Goal: Task Accomplishment & Management: Manage account settings

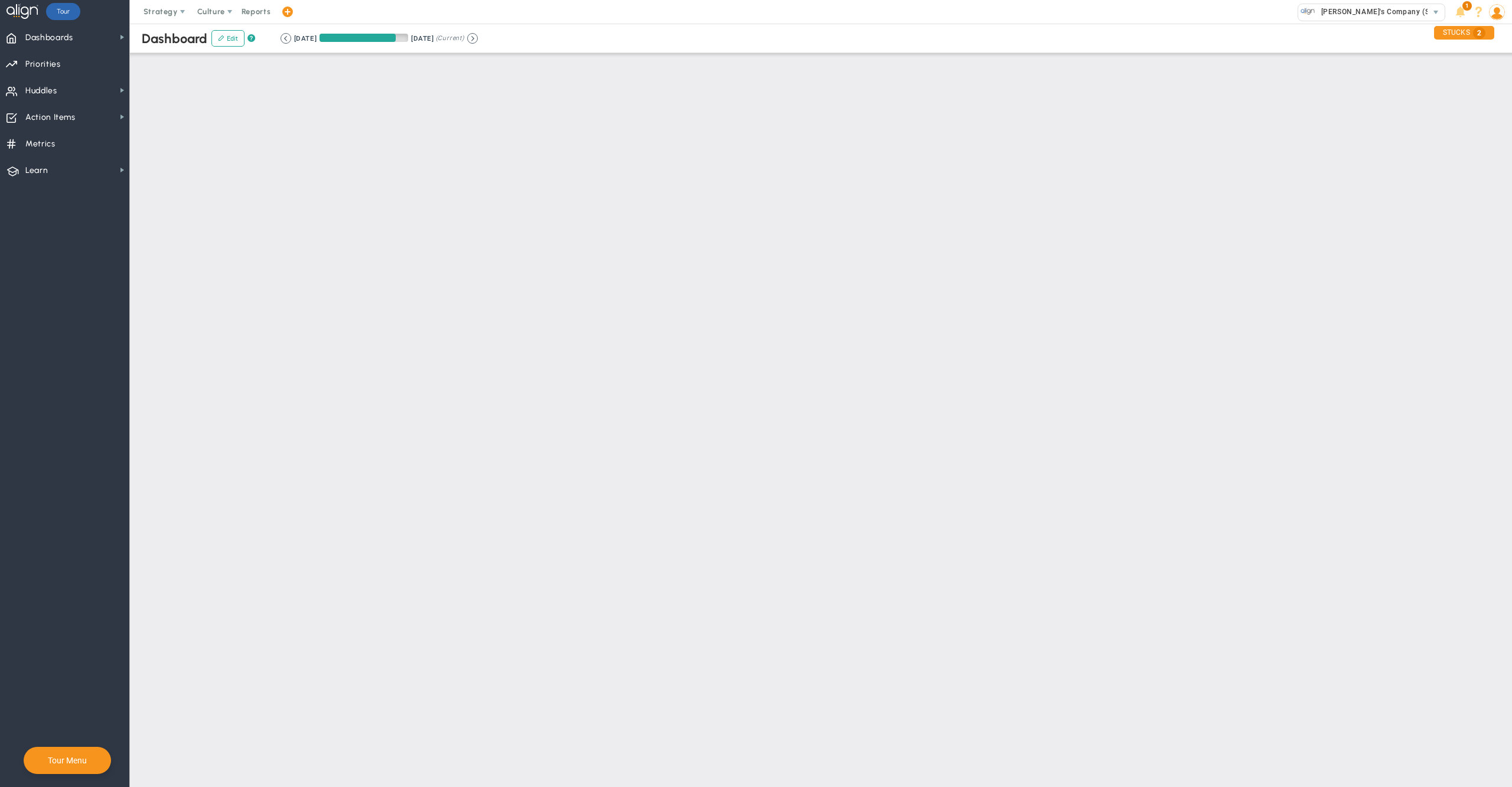
click at [1498, 15] on img at bounding box center [1496, 11] width 16 height 16
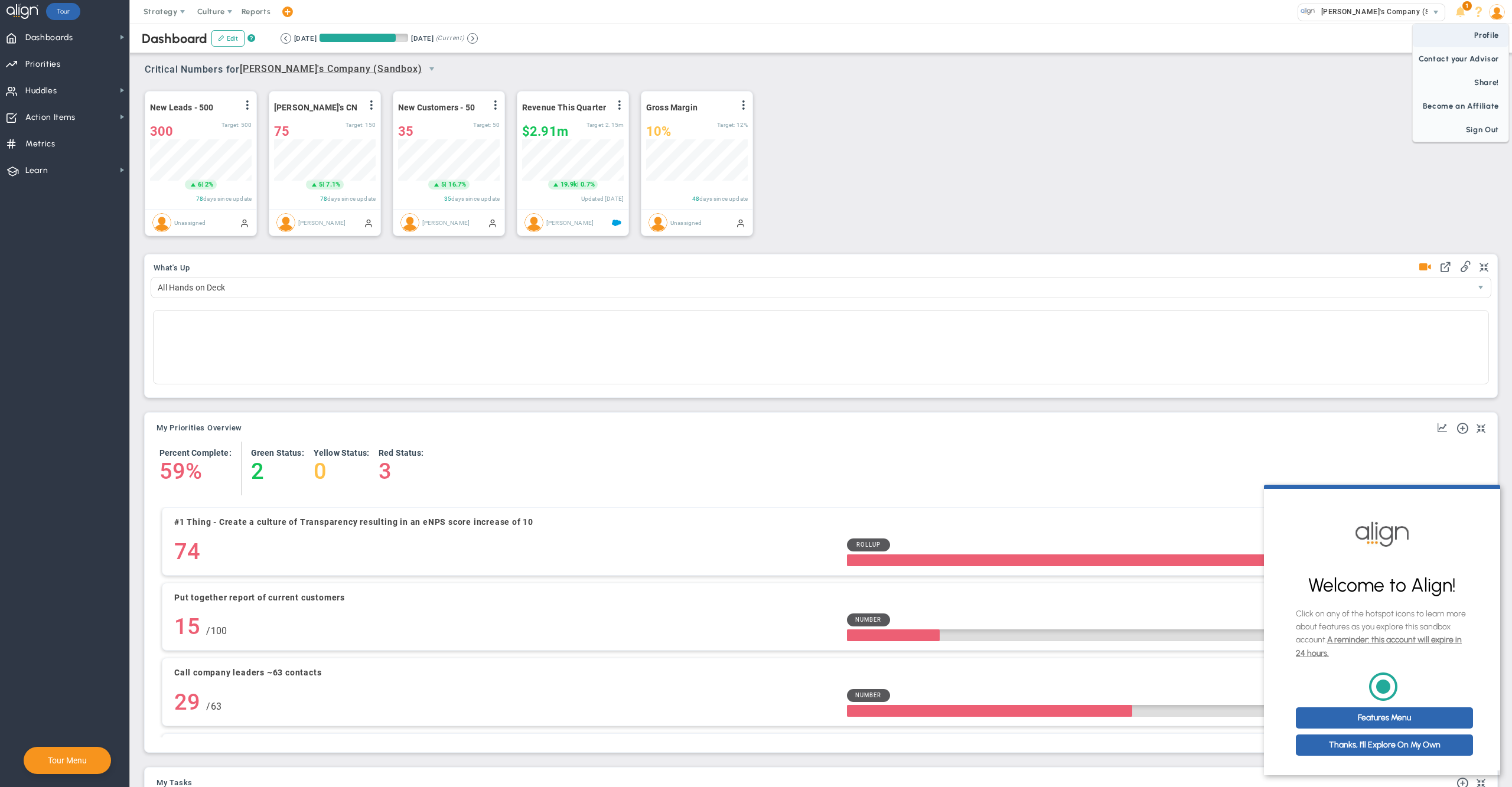
click at [1489, 33] on span "Profile" at bounding box center [1460, 35] width 96 height 23
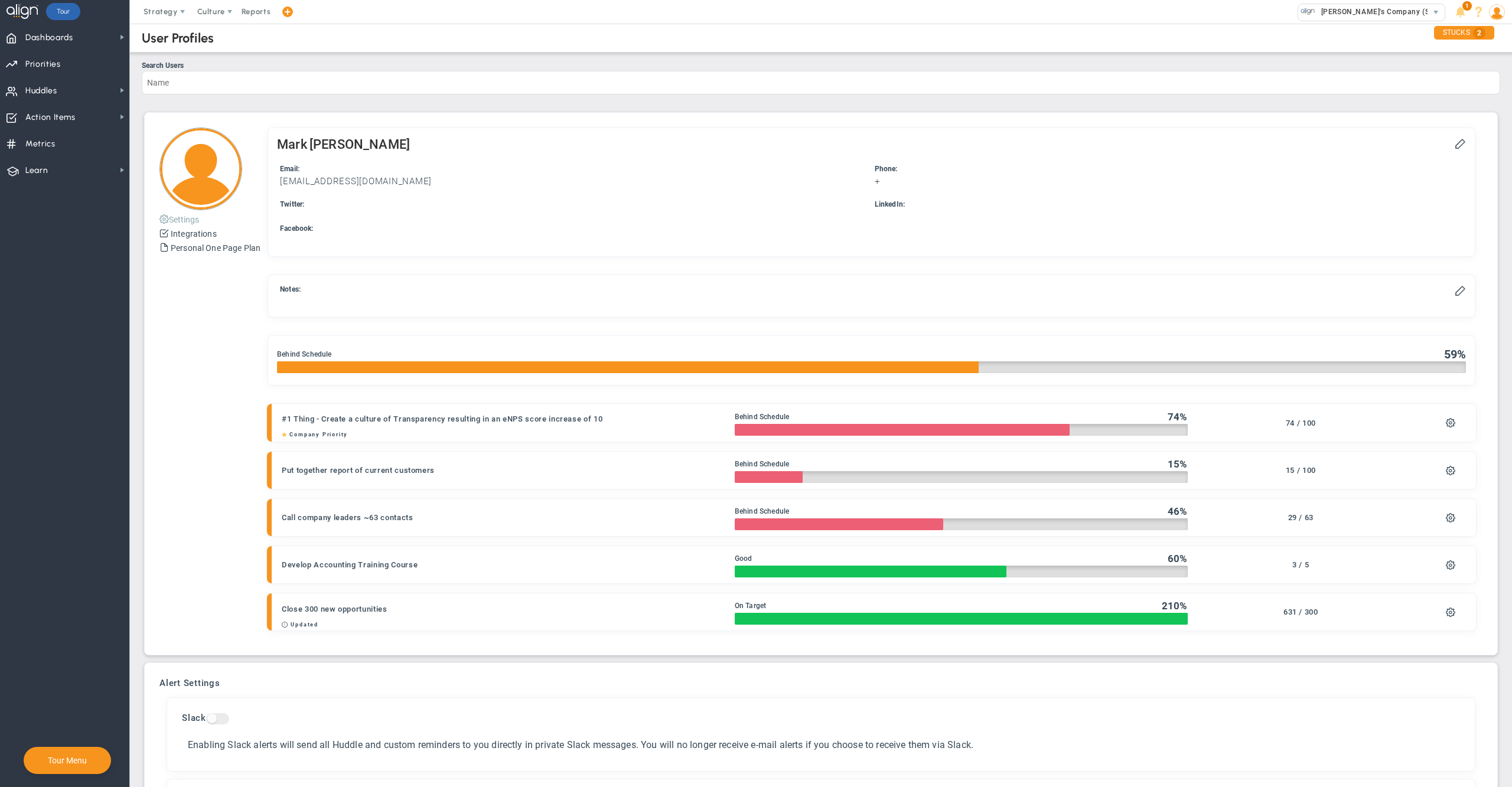
click at [182, 220] on button "Settings" at bounding box center [179, 218] width 39 height 14
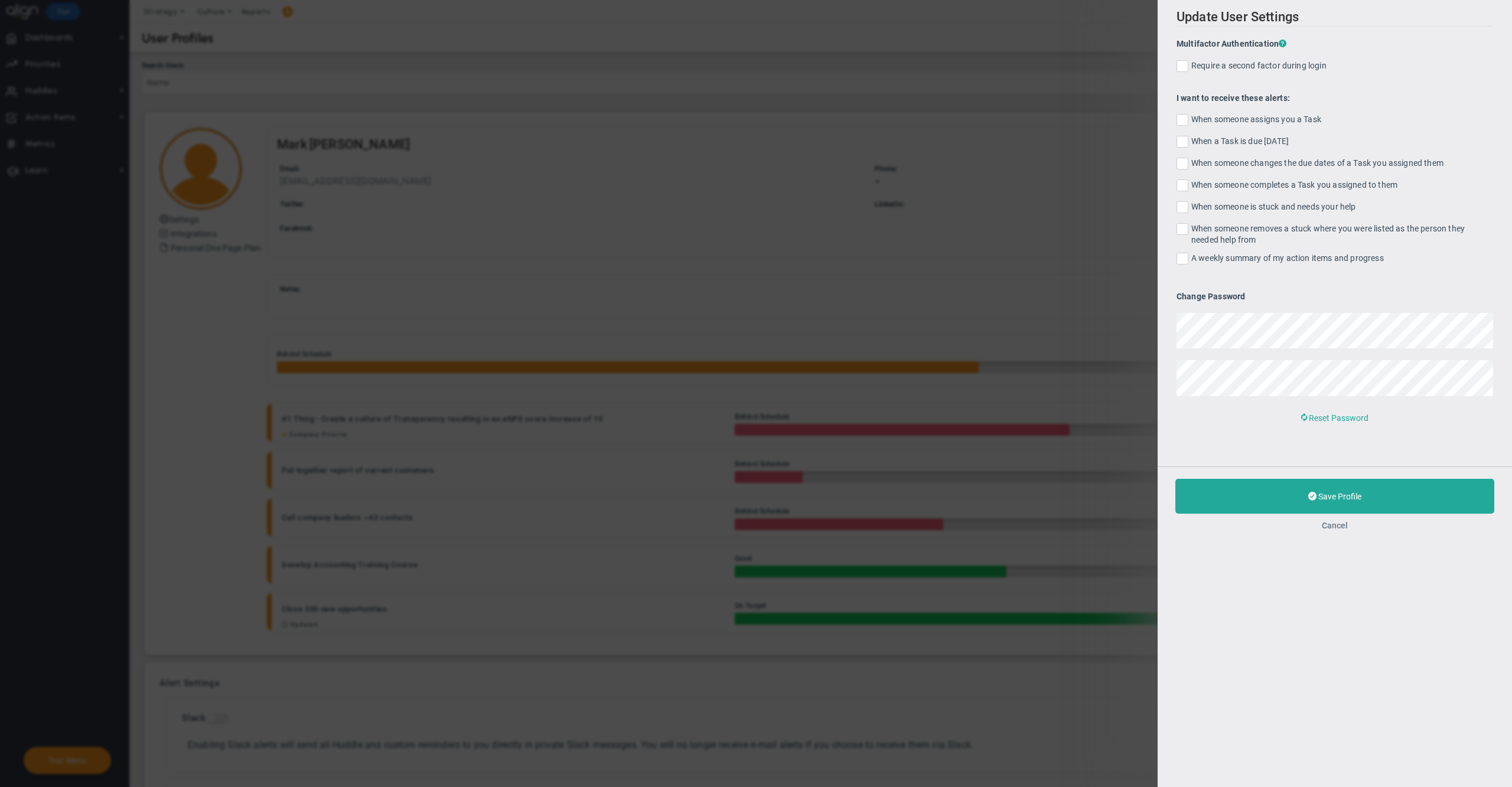
click at [1337, 525] on button "Cancel" at bounding box center [1334, 525] width 26 height 9
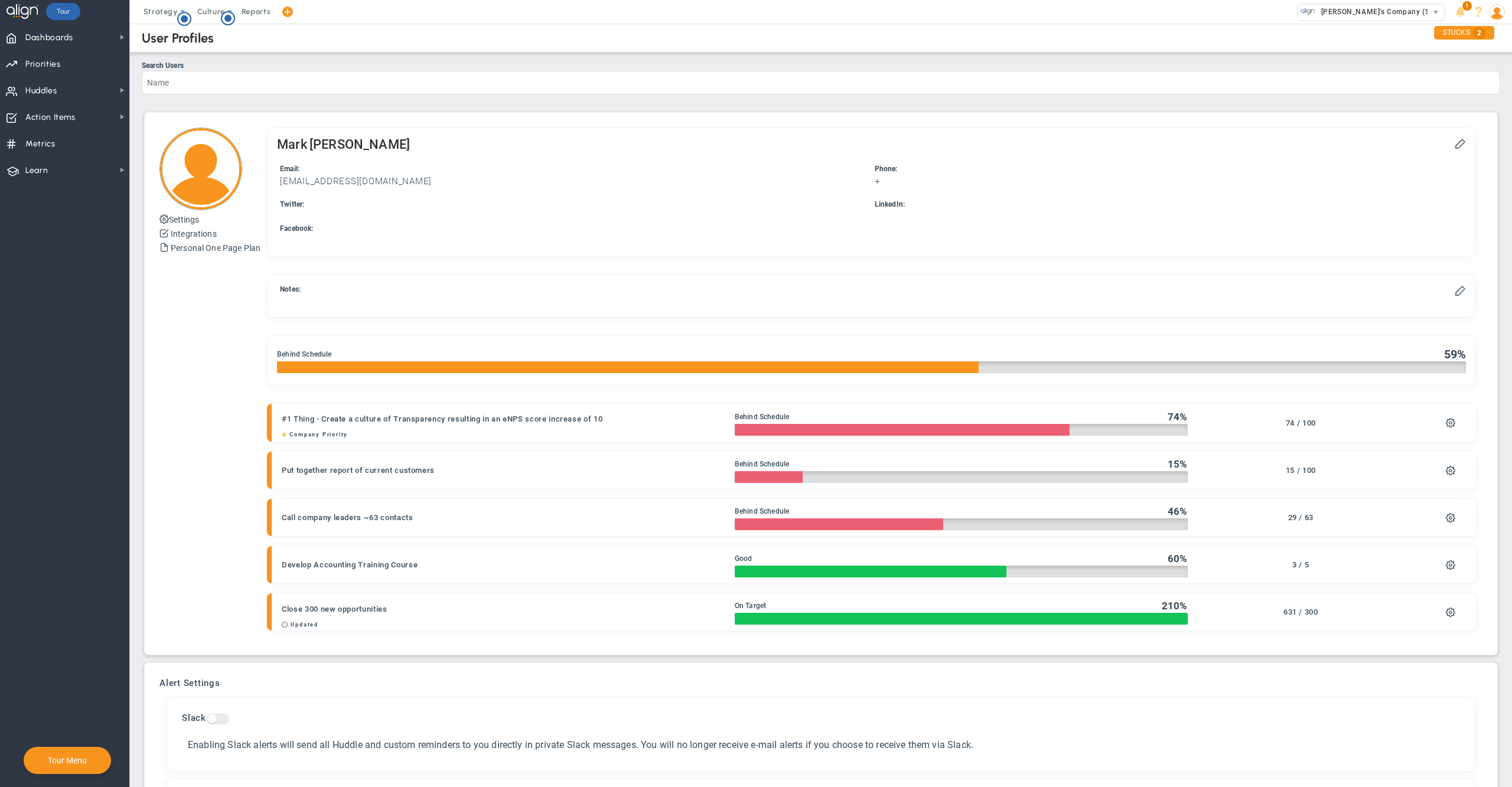
click at [1436, 152] on div "[PERSON_NAME]" at bounding box center [871, 145] width 1188 height 17
click at [1454, 145] on span at bounding box center [1460, 143] width 12 height 12
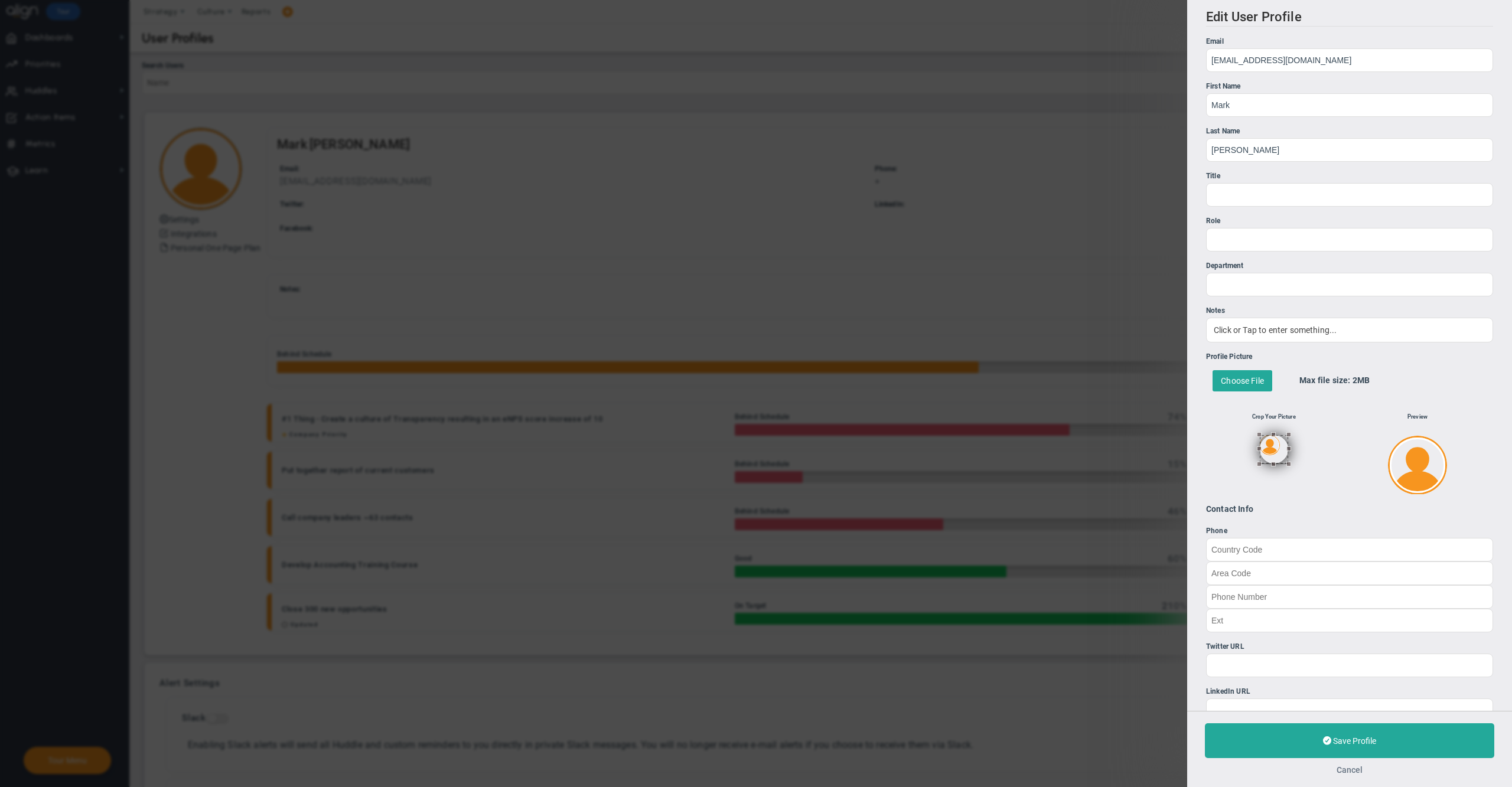
click at [1356, 770] on button "Cancel" at bounding box center [1349, 770] width 26 height 9
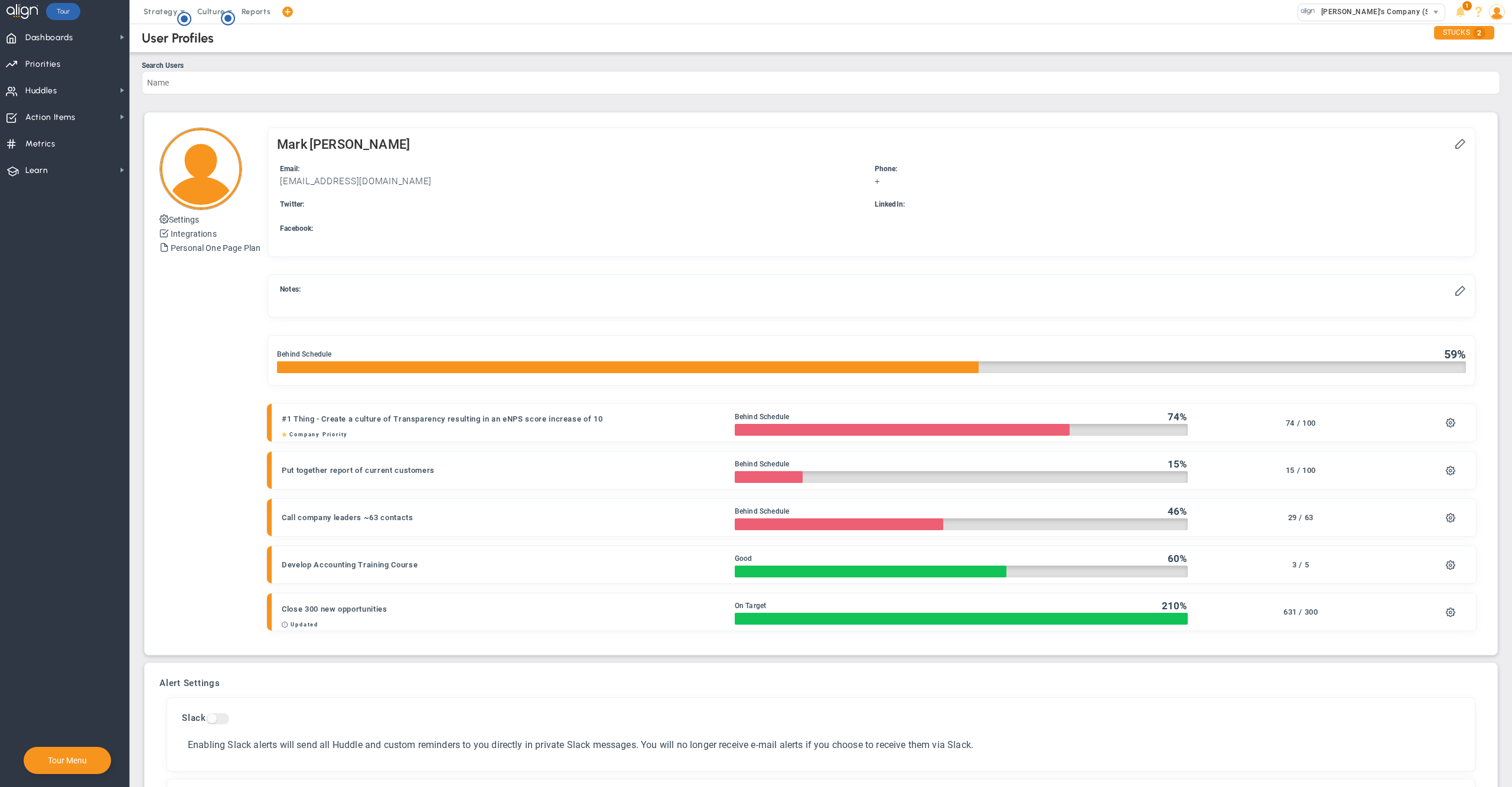
click at [203, 182] on img at bounding box center [200, 169] width 82 height 82
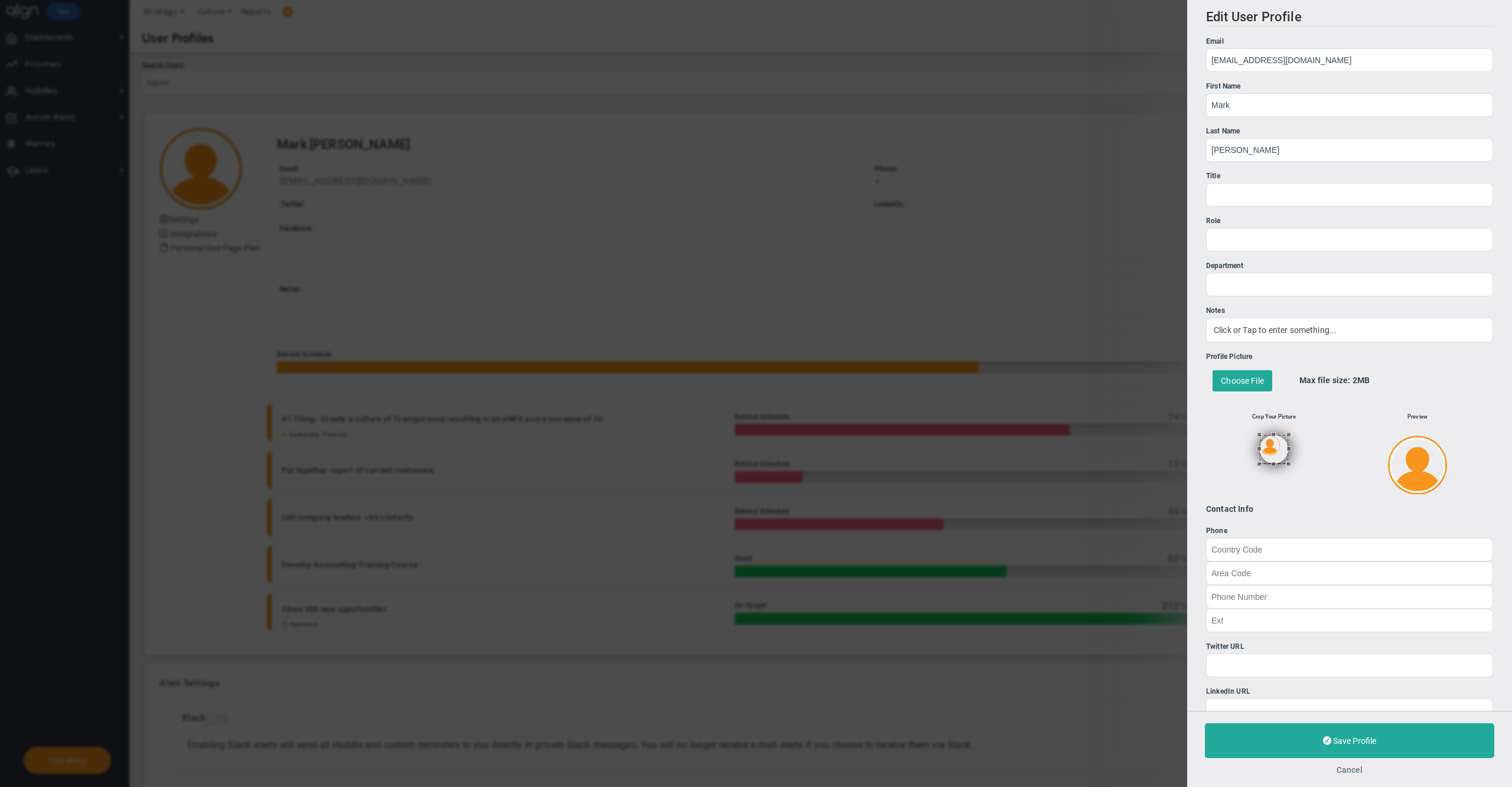
click at [1346, 767] on button "Cancel" at bounding box center [1349, 770] width 26 height 9
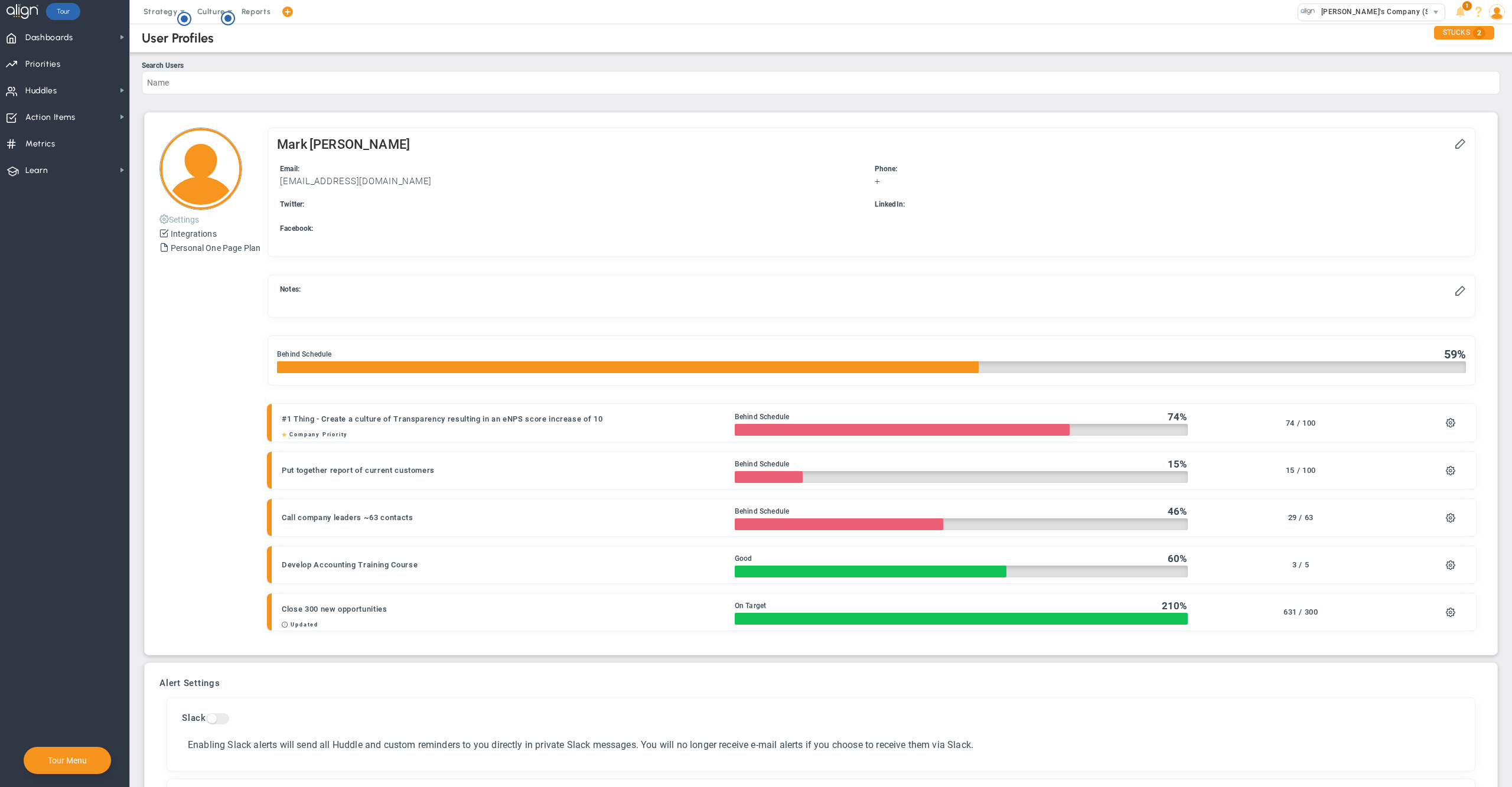
click at [189, 218] on button "Settings" at bounding box center [179, 218] width 39 height 14
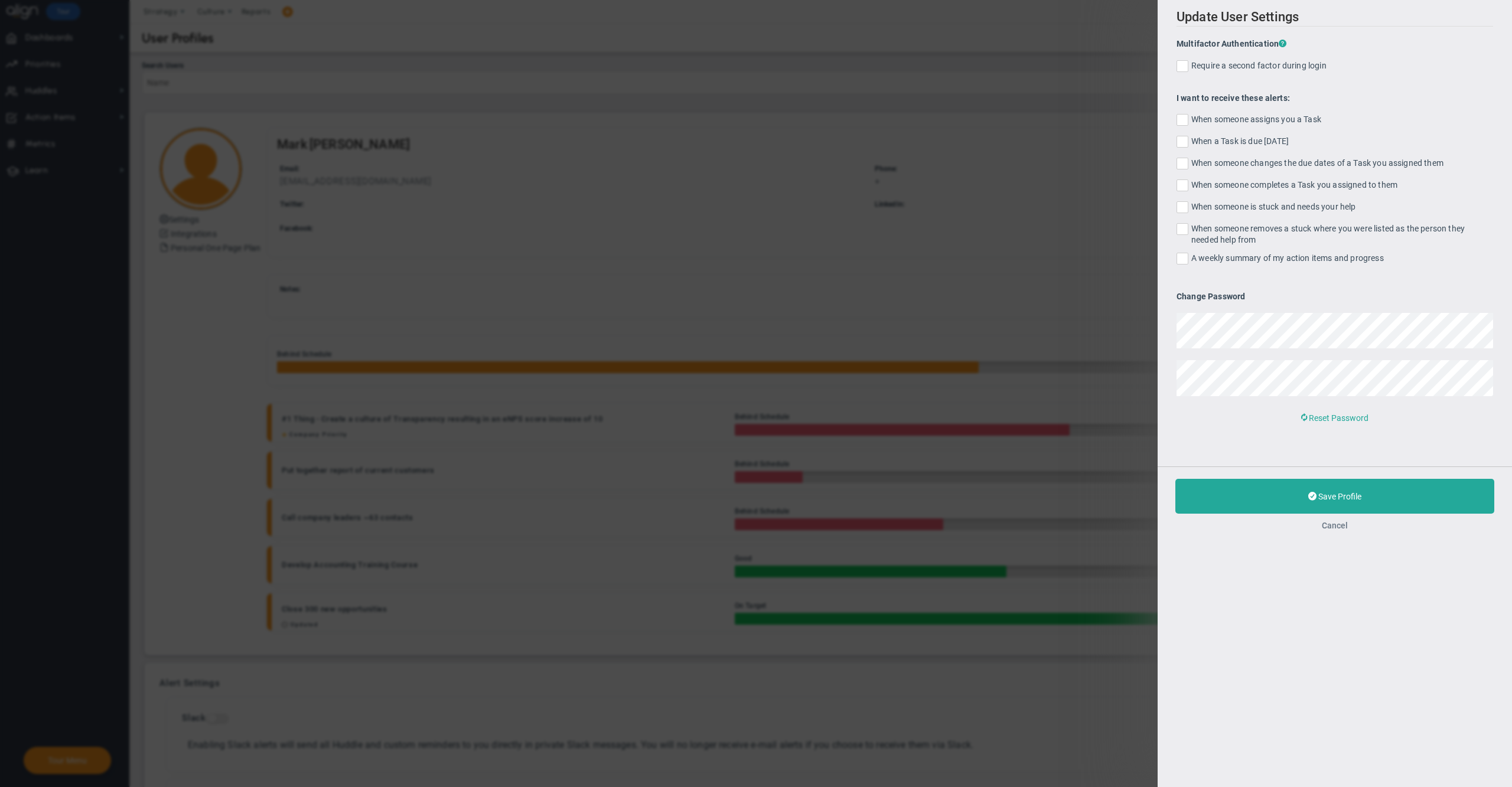
click at [1337, 521] on button "Cancel" at bounding box center [1334, 525] width 26 height 9
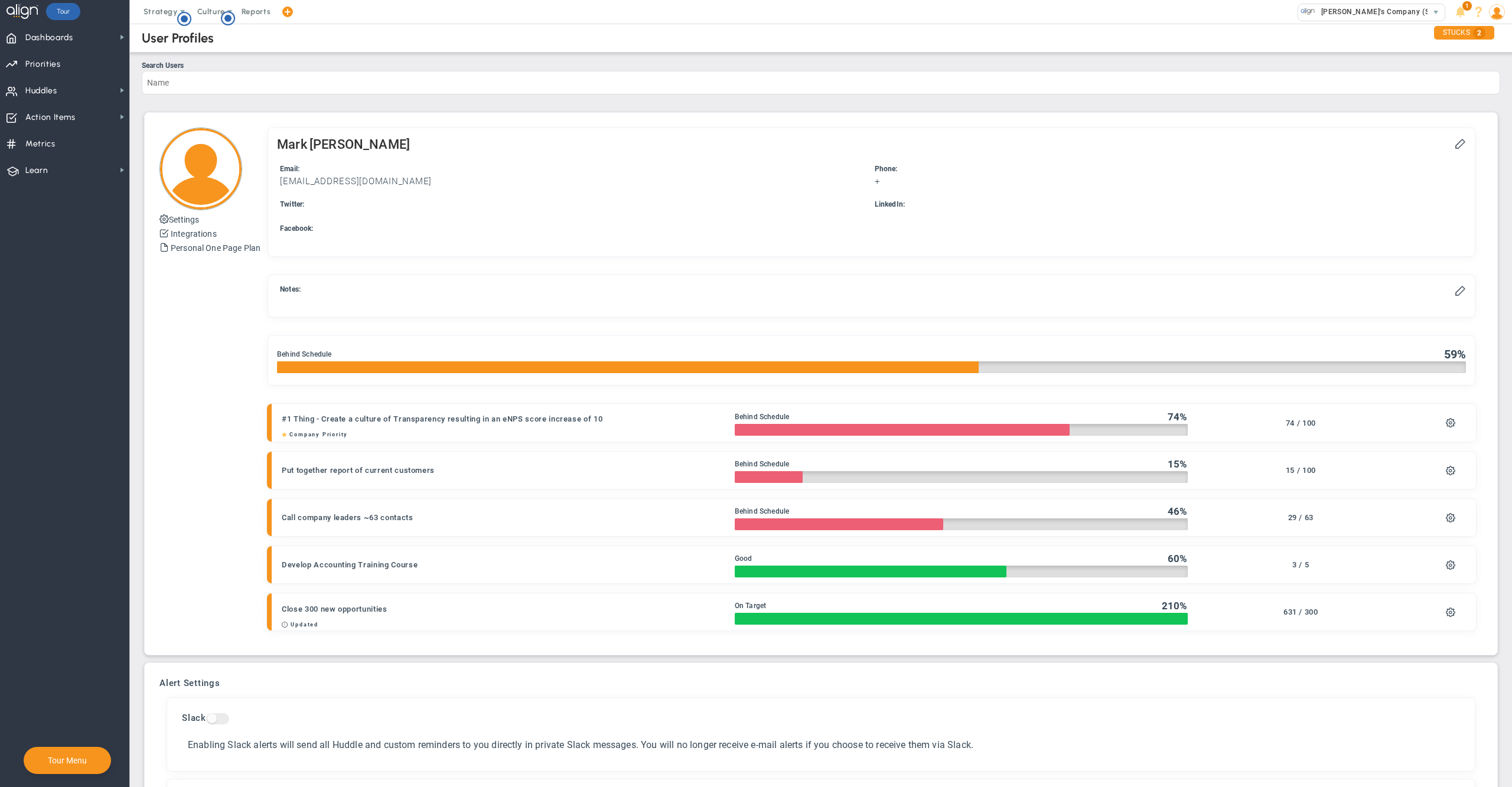
click at [1495, 15] on img at bounding box center [1496, 11] width 16 height 16
click at [1474, 125] on span "Sign Out" at bounding box center [1460, 129] width 96 height 23
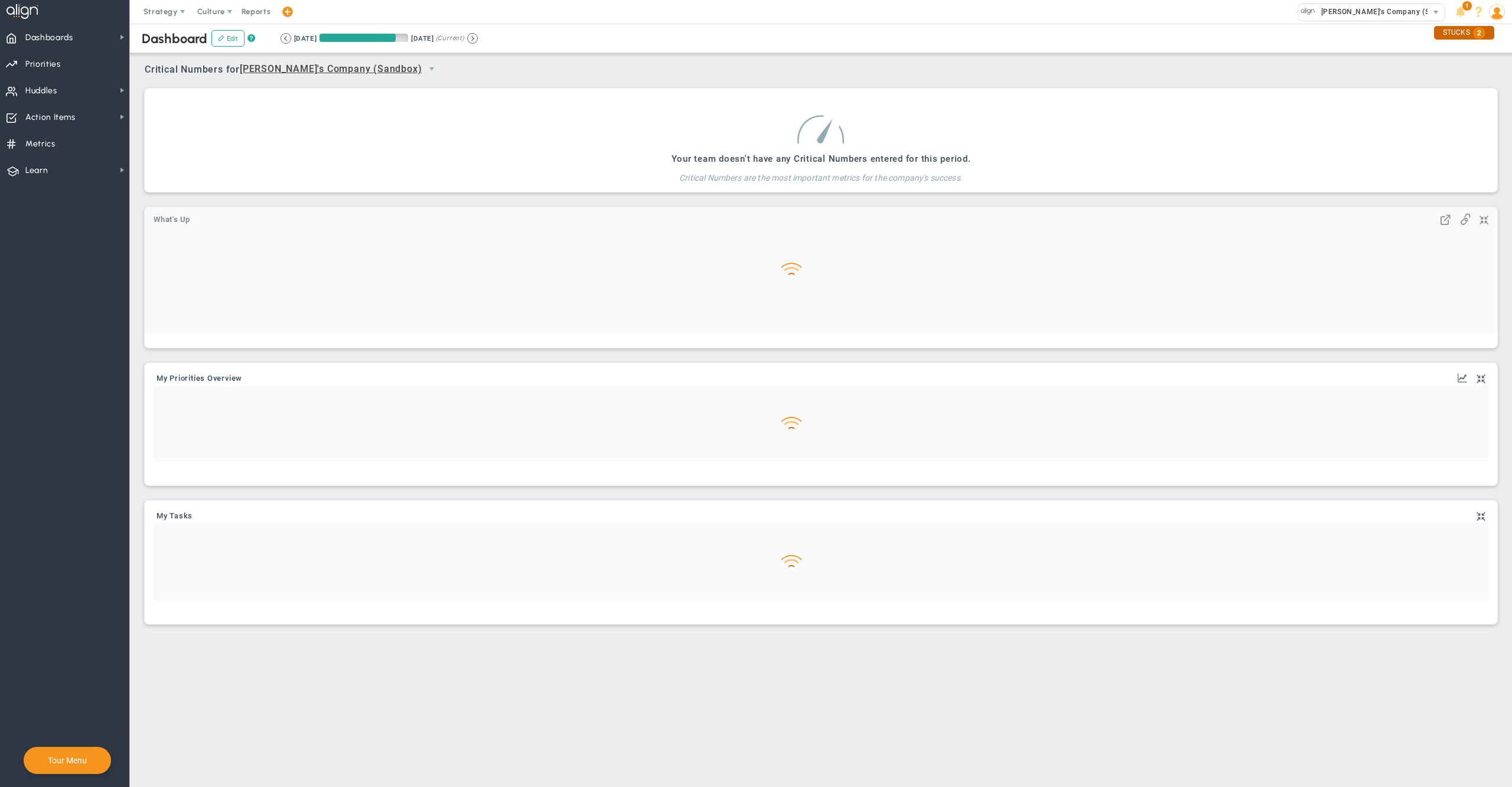
click at [1493, 15] on img at bounding box center [1496, 11] width 16 height 16
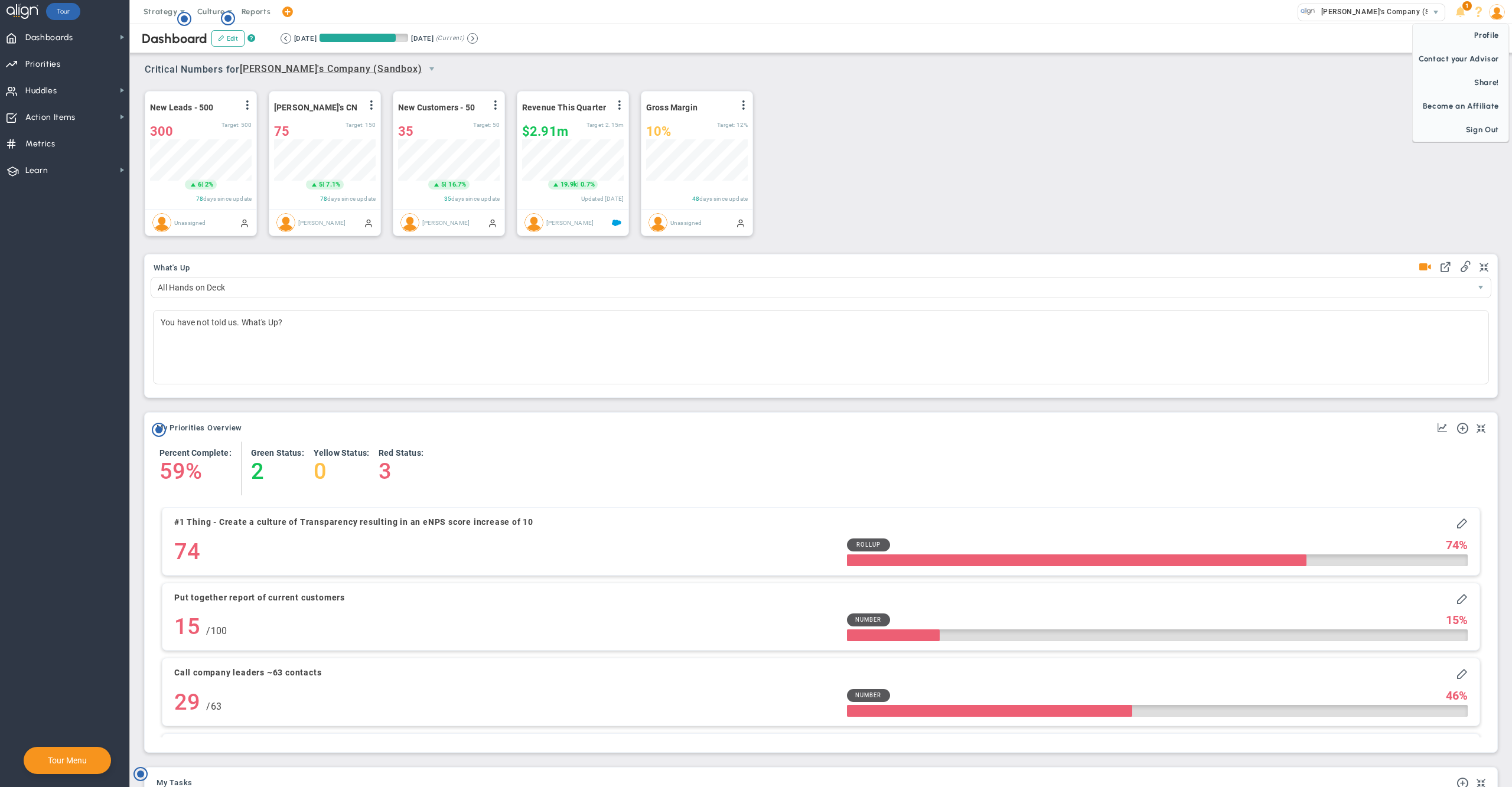
click at [1495, 10] on img at bounding box center [1496, 11] width 16 height 16
click at [1479, 132] on span "Sign Out" at bounding box center [1460, 129] width 96 height 23
